Goal: Share content: Share content

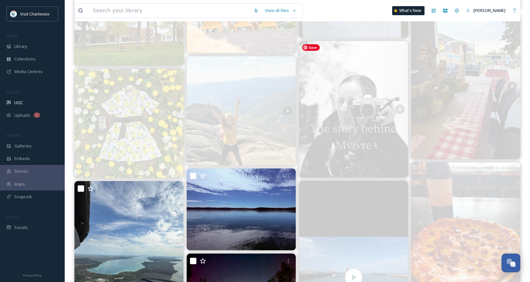
scroll to position [619, 0]
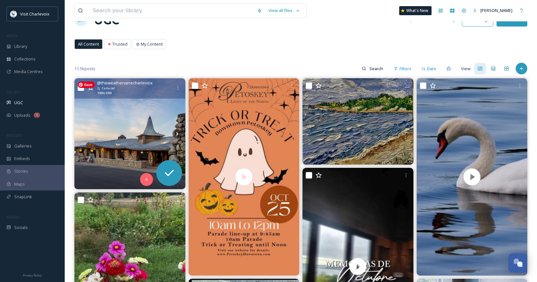
scroll to position [21, 0]
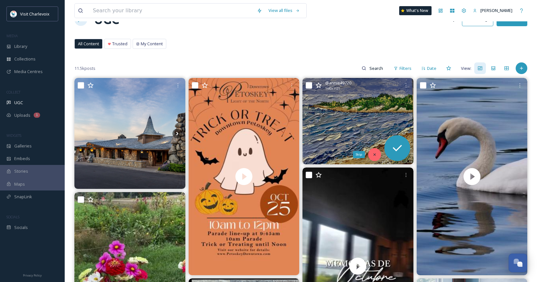
click at [377, 157] on icon at bounding box center [374, 154] width 5 height 5
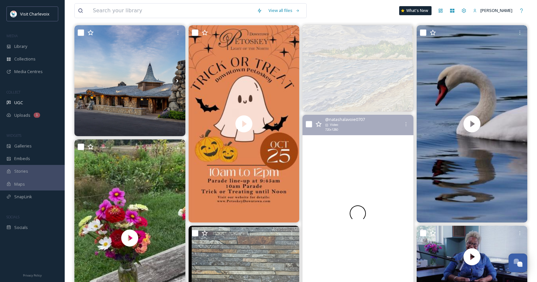
scroll to position [144, 0]
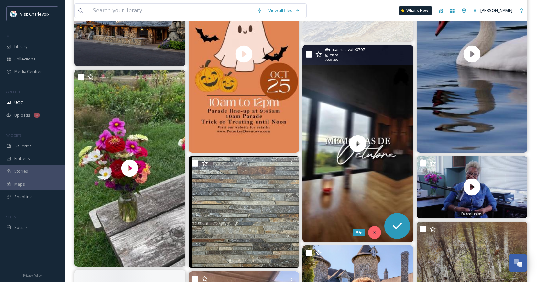
click at [375, 232] on icon at bounding box center [374, 232] width 5 height 5
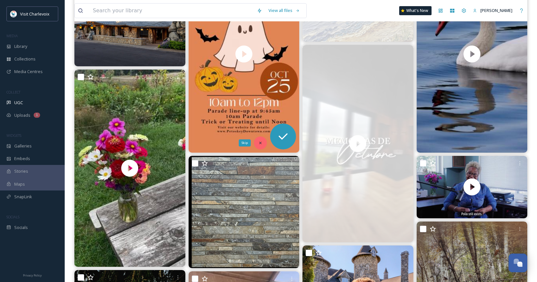
click at [261, 143] on icon at bounding box center [260, 143] width 5 height 5
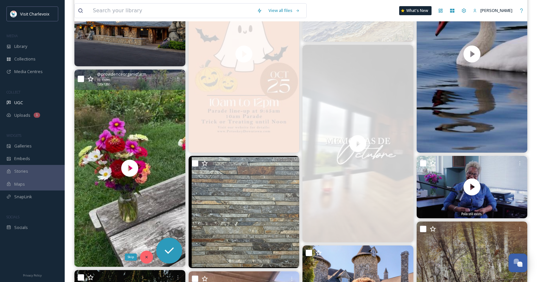
click at [148, 258] on icon at bounding box center [146, 257] width 5 height 5
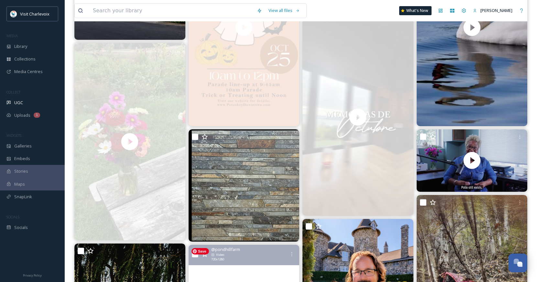
scroll to position [255, 0]
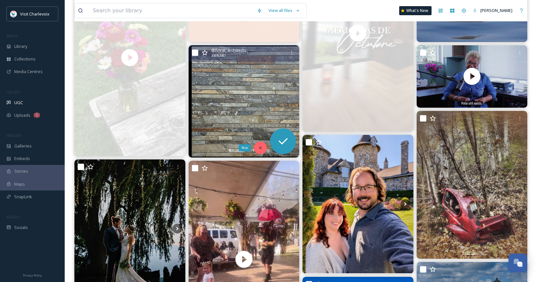
click at [262, 148] on icon at bounding box center [260, 148] width 5 height 5
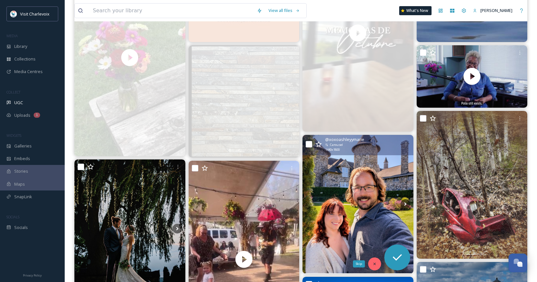
click at [373, 268] on div "Skip" at bounding box center [374, 263] width 13 height 13
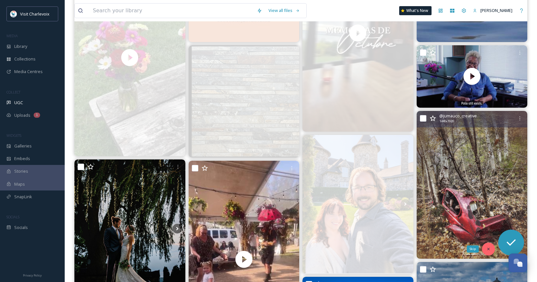
click at [488, 247] on icon at bounding box center [488, 249] width 5 height 5
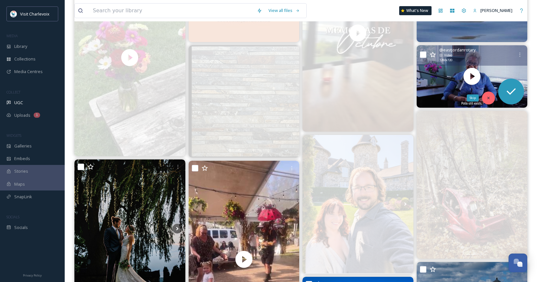
click at [491, 100] on div "Skip" at bounding box center [488, 98] width 13 height 13
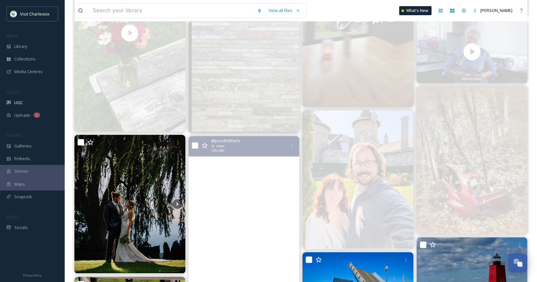
scroll to position [360, 0]
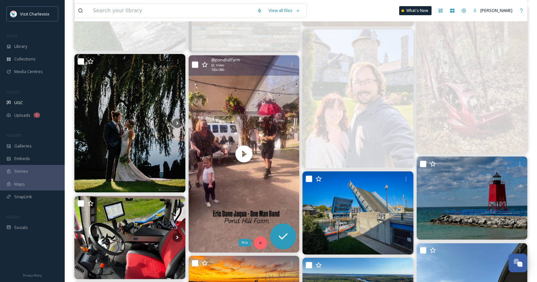
click at [263, 237] on div "Skip" at bounding box center [260, 242] width 13 height 13
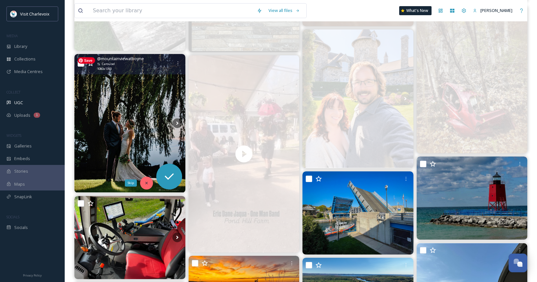
click at [146, 183] on icon at bounding box center [146, 183] width 5 height 5
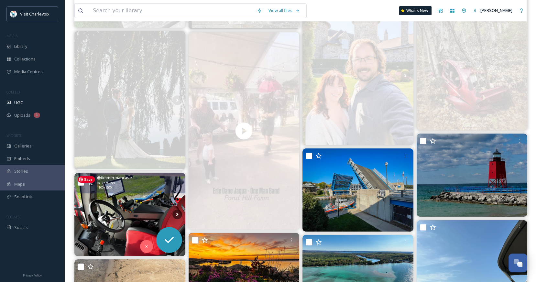
scroll to position [417, 0]
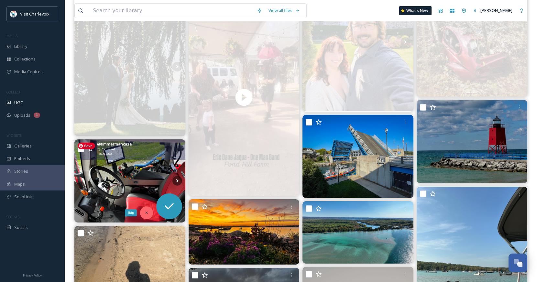
click at [150, 213] on div "Skip" at bounding box center [146, 212] width 13 height 13
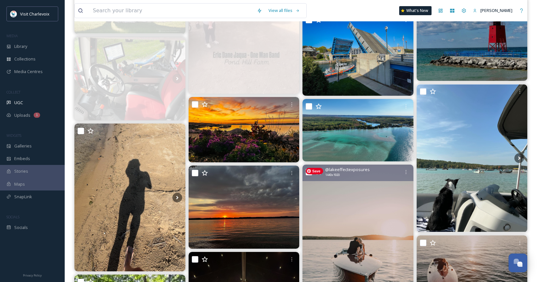
scroll to position [579, 0]
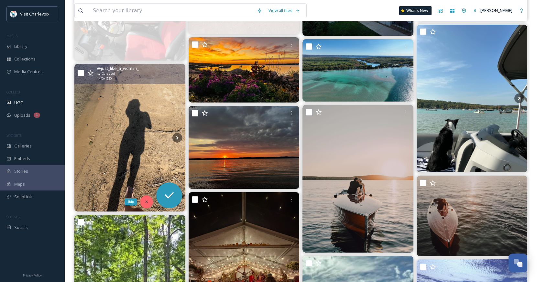
click at [146, 200] on icon at bounding box center [146, 202] width 5 height 5
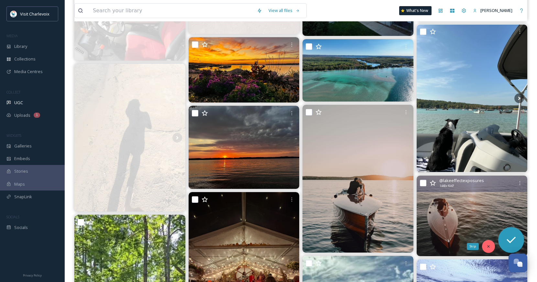
click at [489, 245] on icon at bounding box center [488, 246] width 5 height 5
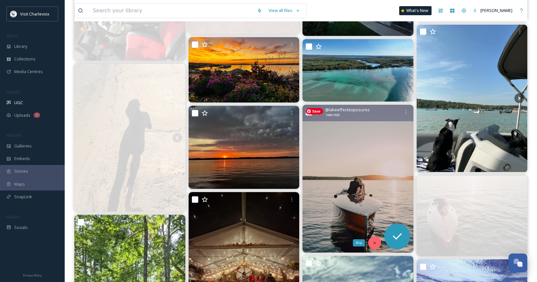
click at [374, 244] on icon at bounding box center [374, 243] width 5 height 5
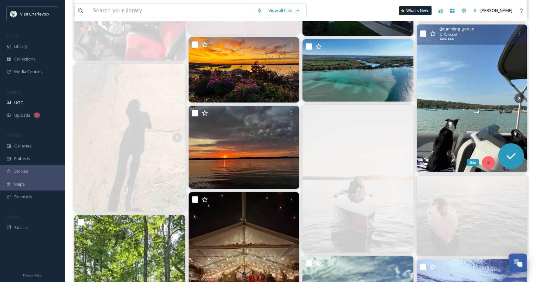
click at [485, 161] on div "Skip" at bounding box center [488, 162] width 13 height 13
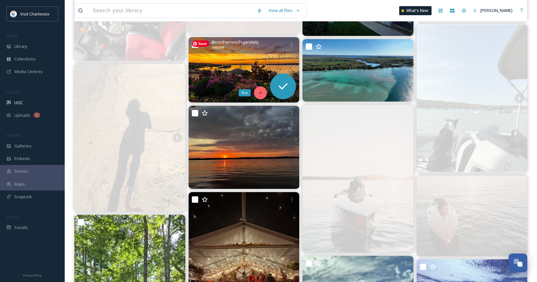
click at [261, 91] on icon at bounding box center [260, 93] width 5 height 5
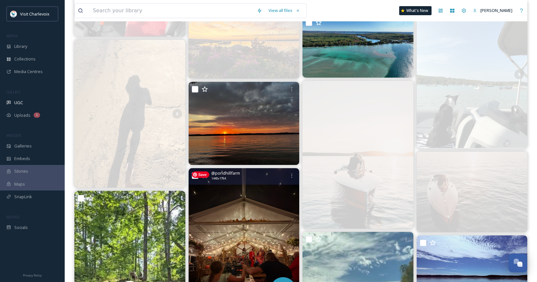
scroll to position [668, 0]
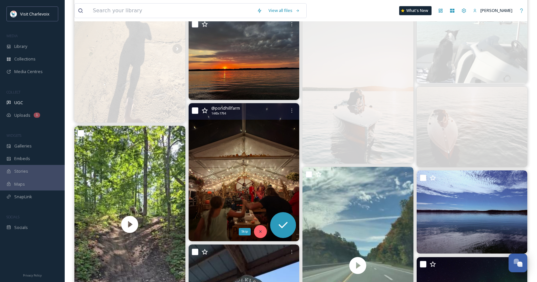
click at [261, 231] on icon at bounding box center [260, 232] width 2 height 2
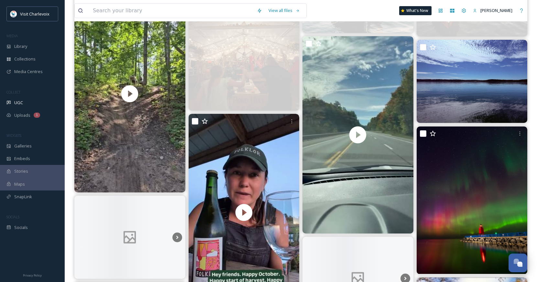
scroll to position [870, 0]
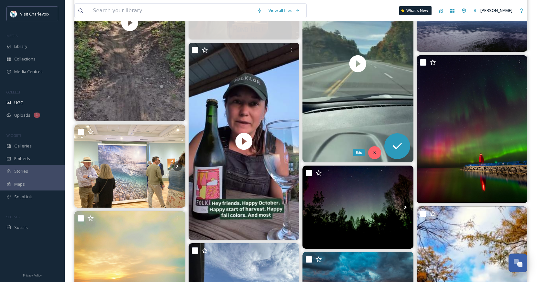
click at [373, 150] on icon at bounding box center [374, 152] width 5 height 5
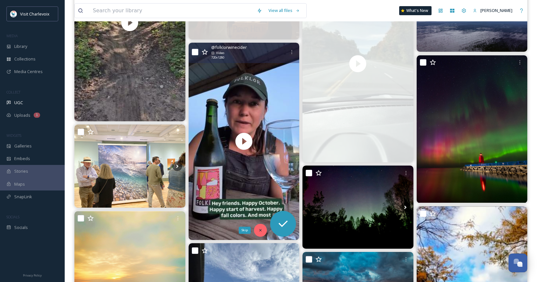
click at [260, 231] on icon at bounding box center [260, 230] width 5 height 5
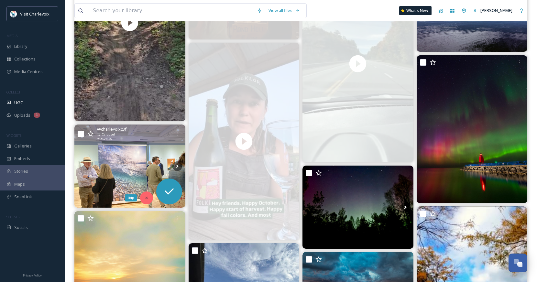
click at [146, 198] on icon at bounding box center [146, 198] width 2 height 2
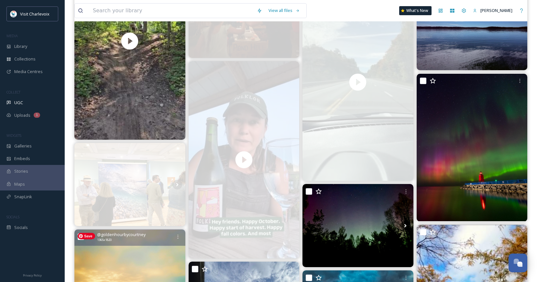
scroll to position [816, 0]
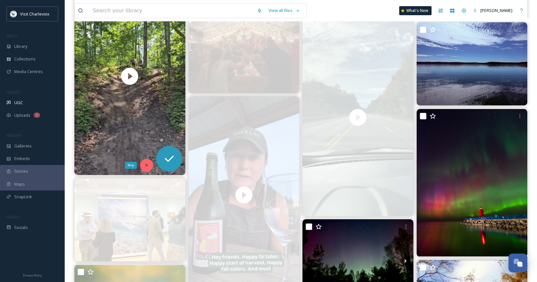
click at [148, 164] on icon at bounding box center [146, 165] width 5 height 5
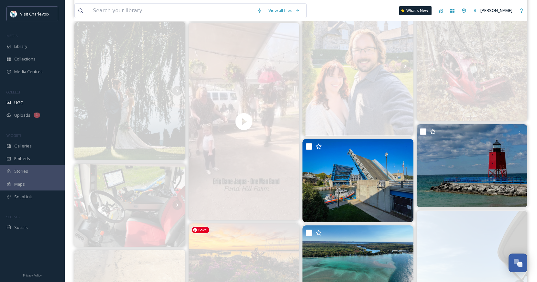
scroll to position [328, 0]
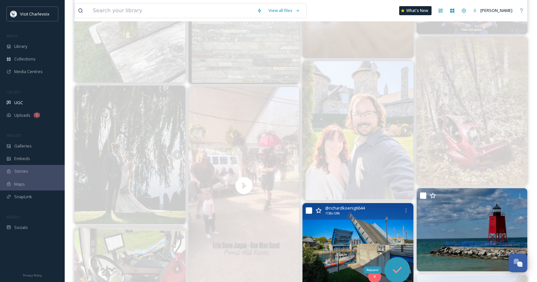
click at [399, 267] on icon at bounding box center [397, 270] width 13 height 13
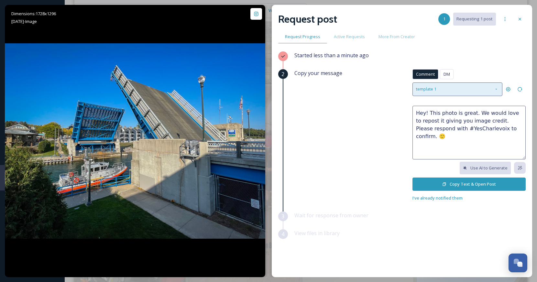
click at [445, 86] on div "template 1" at bounding box center [457, 88] width 90 height 13
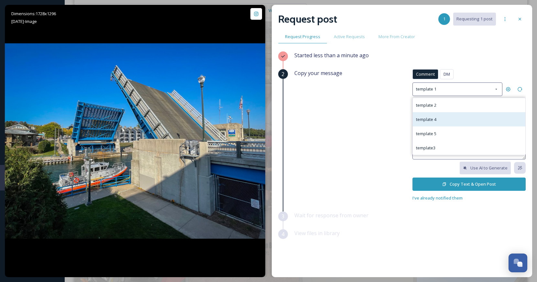
click at [444, 116] on div "template 4" at bounding box center [469, 119] width 113 height 14
type textarea "We love this photo! We'd like to use it in our social media materials to show o…"
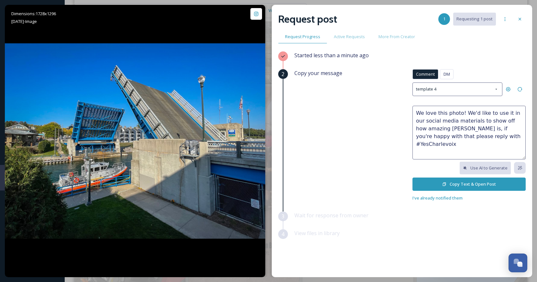
click at [450, 182] on button "Copy Text & Open Post" at bounding box center [468, 184] width 113 height 13
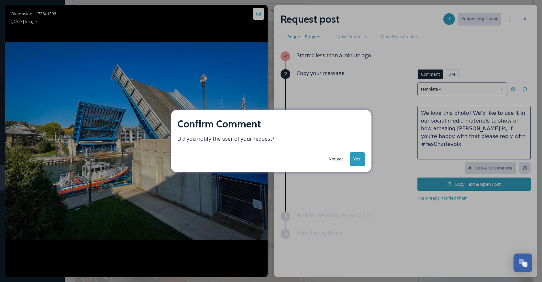
click at [362, 161] on button "Yes!" at bounding box center [357, 158] width 15 height 13
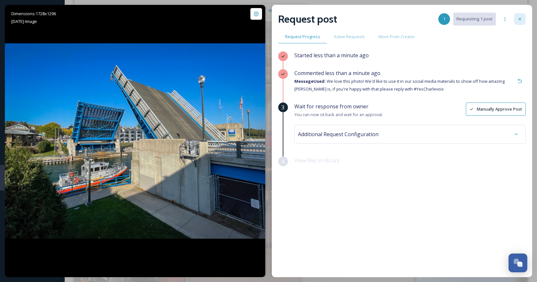
click at [521, 19] on icon at bounding box center [519, 18] width 5 height 5
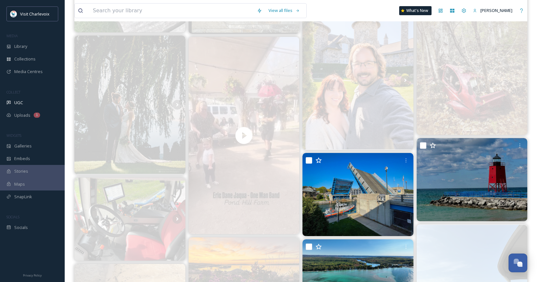
scroll to position [379, 0]
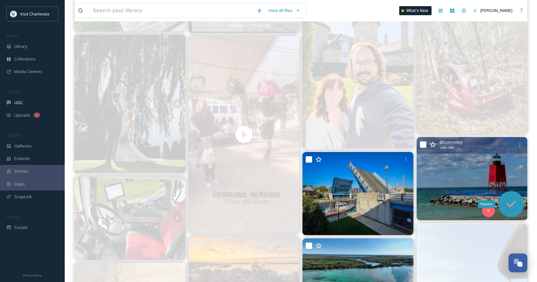
click at [511, 203] on icon at bounding box center [511, 204] width 13 height 13
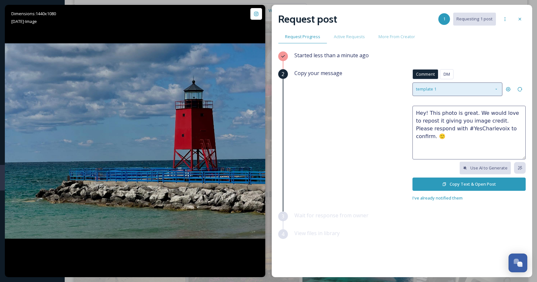
click at [432, 87] on div "template 1" at bounding box center [457, 88] width 90 height 13
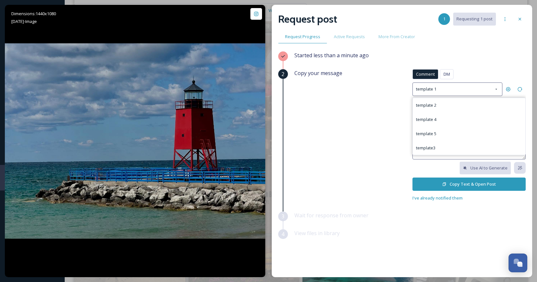
click at [350, 184] on div "Copy your message Comment DM Comment DM template 1 template 2 template 4 templa…" at bounding box center [409, 135] width 231 height 133
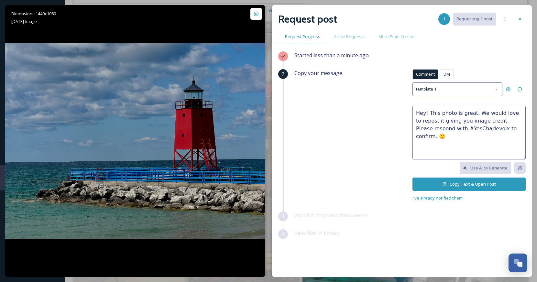
click at [451, 181] on button "Copy Text & Open Post" at bounding box center [468, 184] width 113 height 13
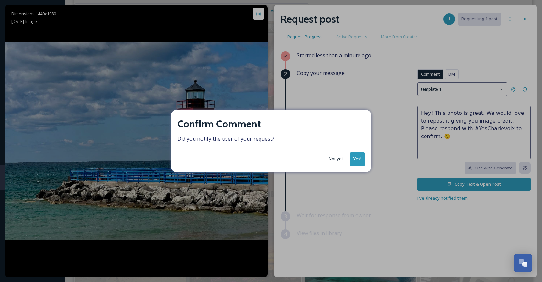
click at [356, 159] on button "Yes!" at bounding box center [357, 158] width 15 height 13
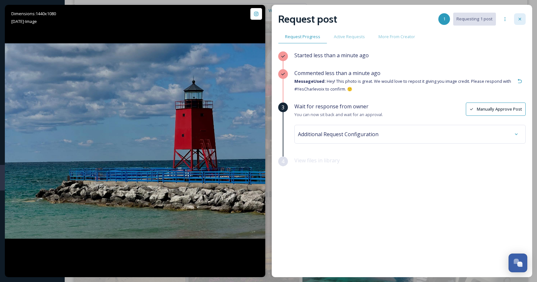
click at [524, 17] on div at bounding box center [520, 19] width 12 height 12
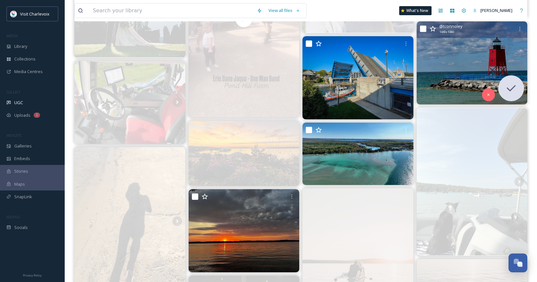
scroll to position [496, 0]
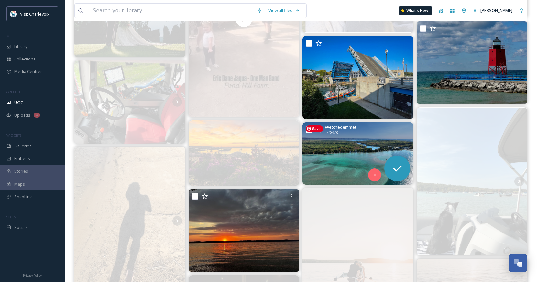
click at [370, 150] on img at bounding box center [357, 153] width 111 height 62
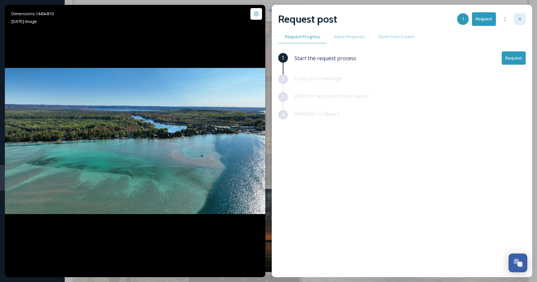
click at [520, 18] on icon at bounding box center [519, 18] width 5 height 5
